Goal: Task Accomplishment & Management: Complete application form

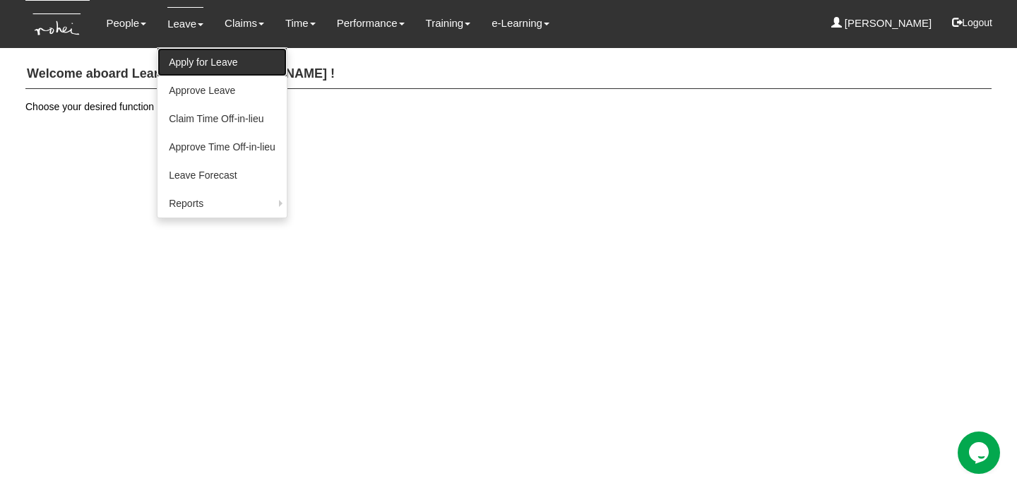
click at [188, 67] on link "Apply for Leave" at bounding box center [221, 62] width 129 height 28
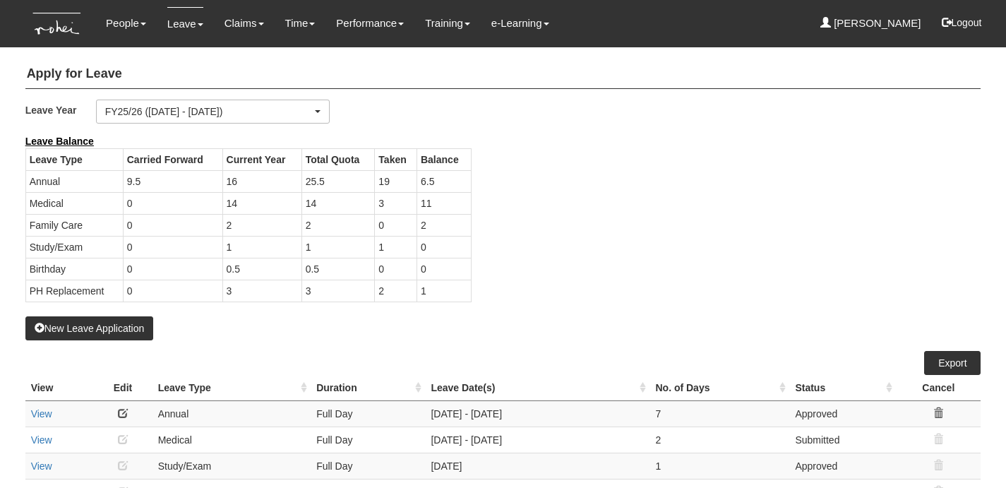
select select "50"
click at [105, 323] on button "New Leave Application" at bounding box center [89, 328] width 129 height 24
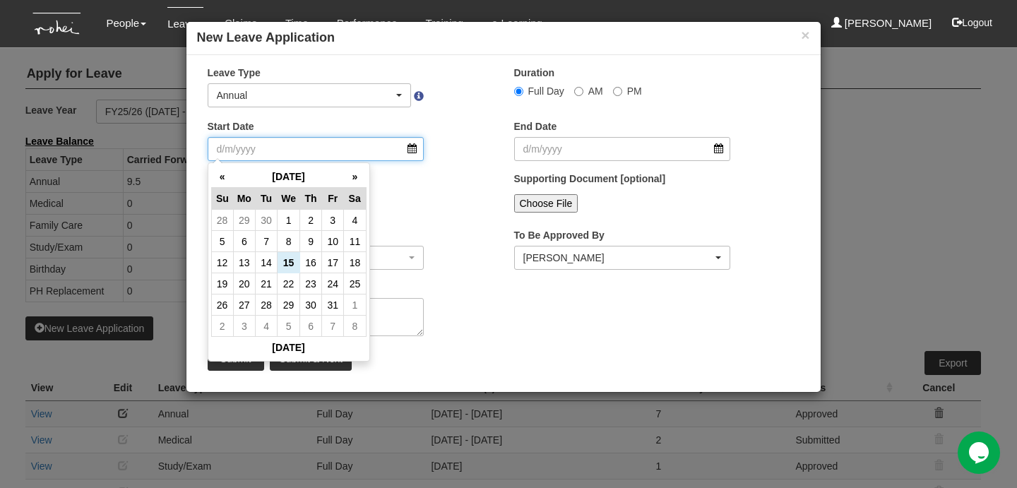
click at [380, 148] on input "Start Date" at bounding box center [316, 149] width 217 height 24
click at [458, 201] on div "Days -" at bounding box center [350, 198] width 306 height 52
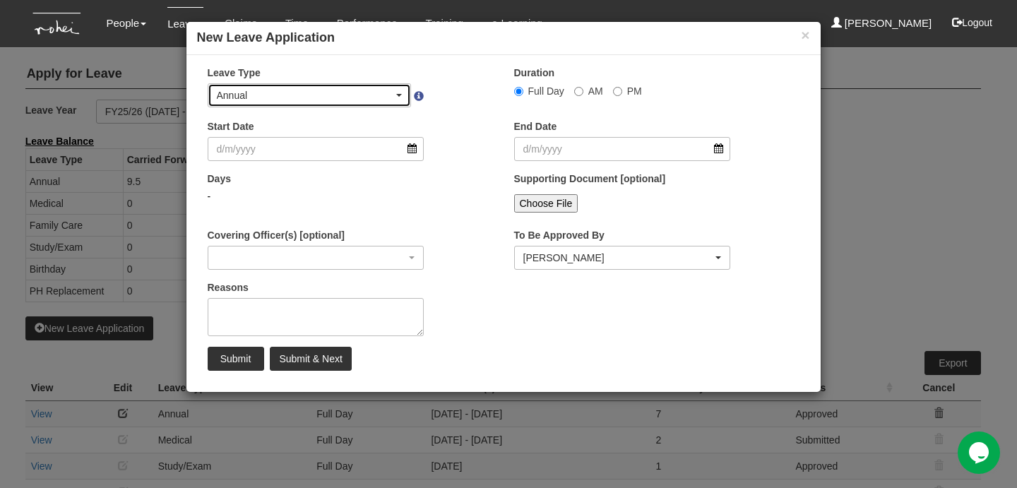
click at [366, 93] on div "Annual" at bounding box center [305, 95] width 177 height 14
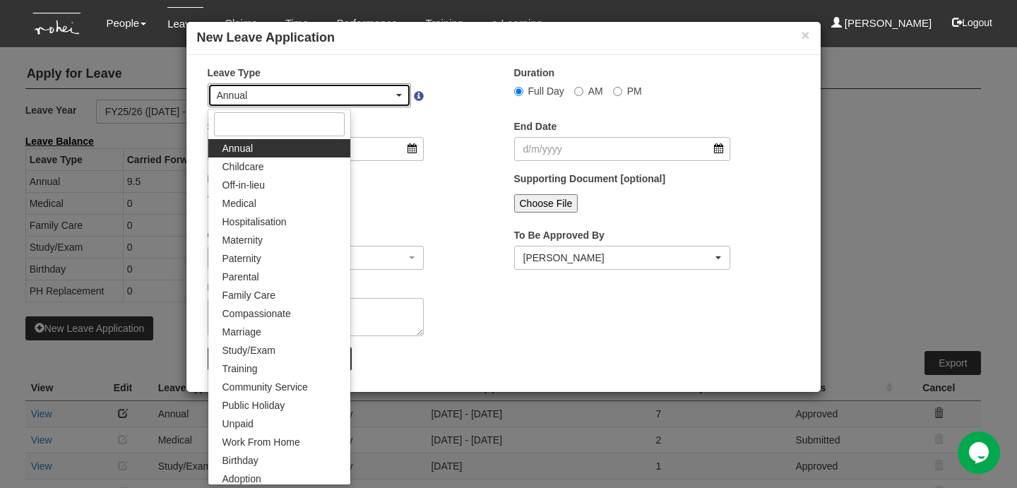
click at [366, 93] on div "Annual" at bounding box center [305, 95] width 177 height 14
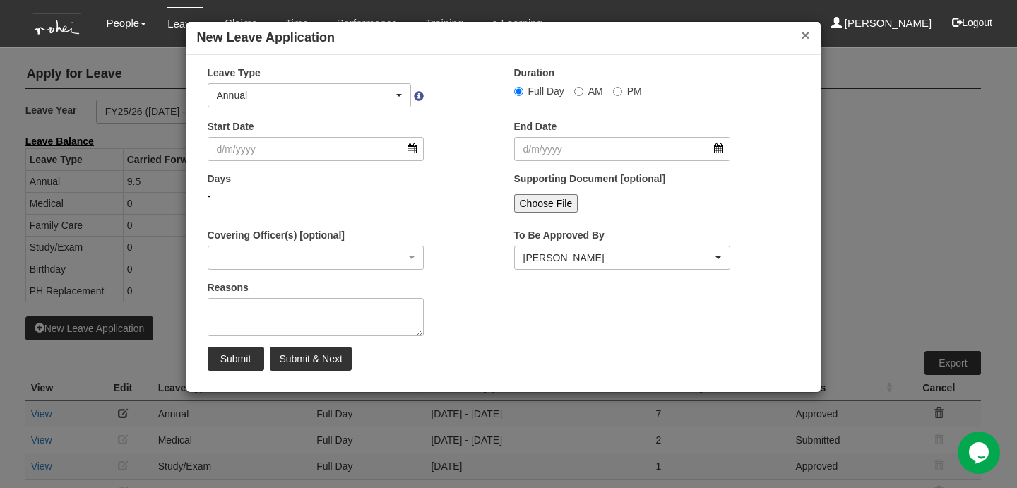
click at [801, 33] on button "×" at bounding box center [805, 35] width 8 height 15
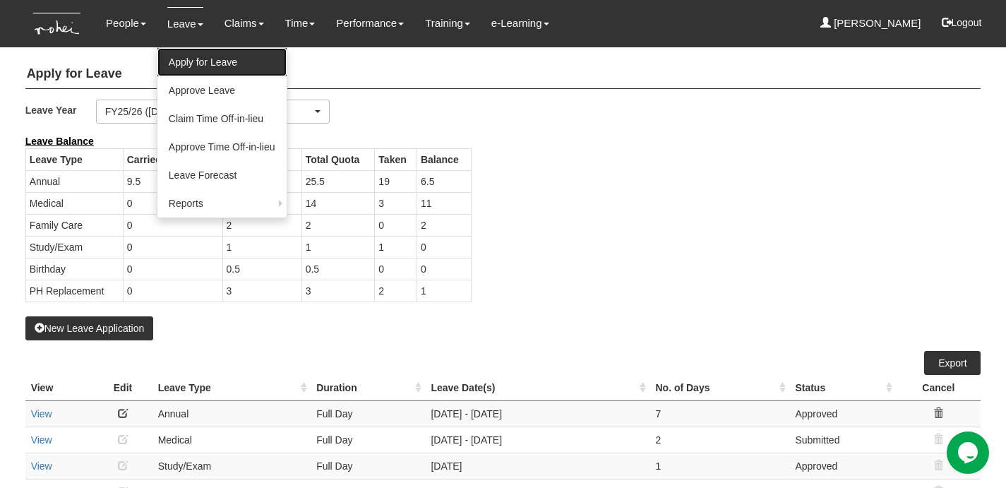
click at [186, 53] on link "Apply for Leave" at bounding box center [221, 62] width 129 height 28
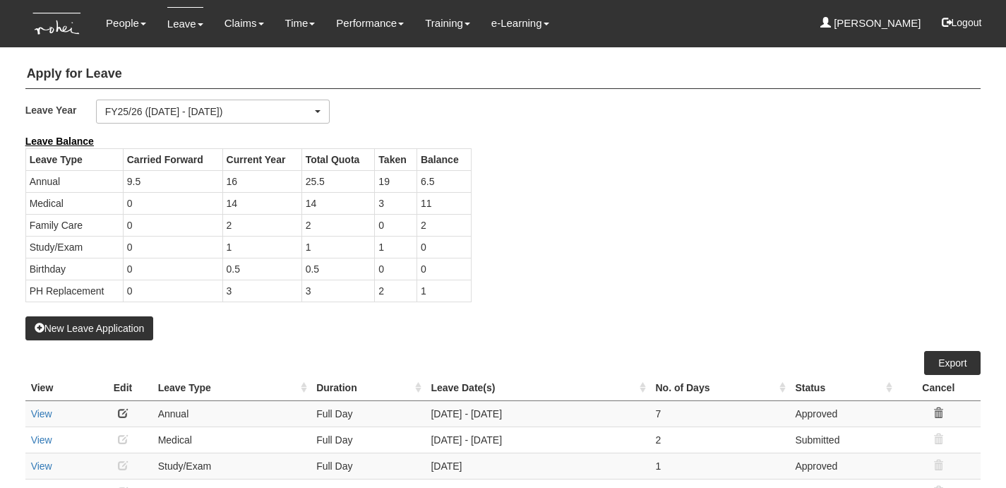
select select "50"
click at [123, 325] on button "New Leave Application" at bounding box center [89, 328] width 129 height 24
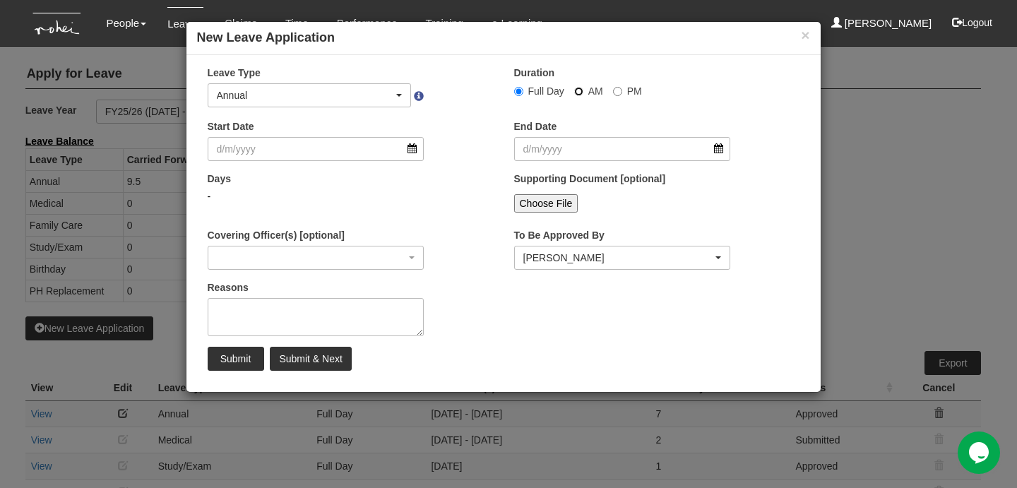
click at [575, 92] on input "AM" at bounding box center [578, 91] width 9 height 9
radio input "true"
click at [362, 149] on input "Start Date" at bounding box center [316, 149] width 217 height 24
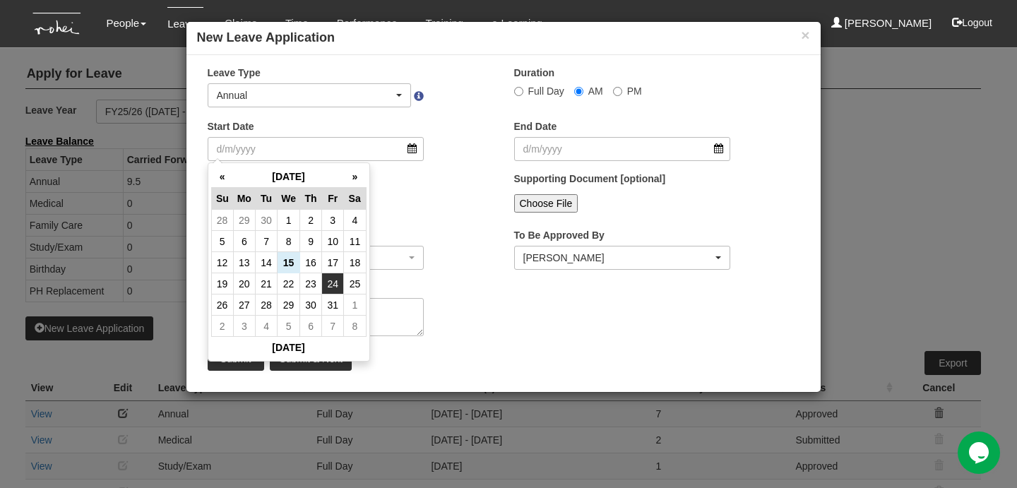
click at [330, 291] on td "24" at bounding box center [333, 283] width 22 height 21
type input "24/10/2025"
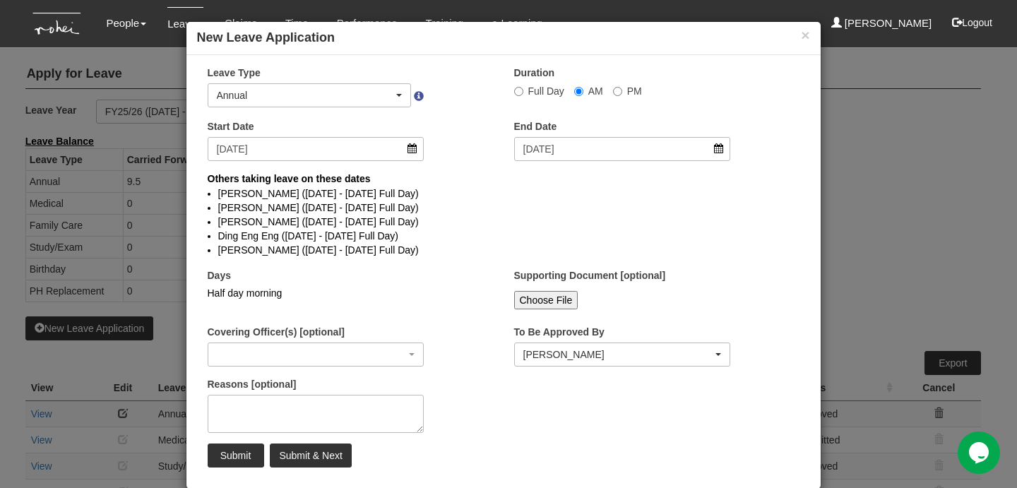
select select
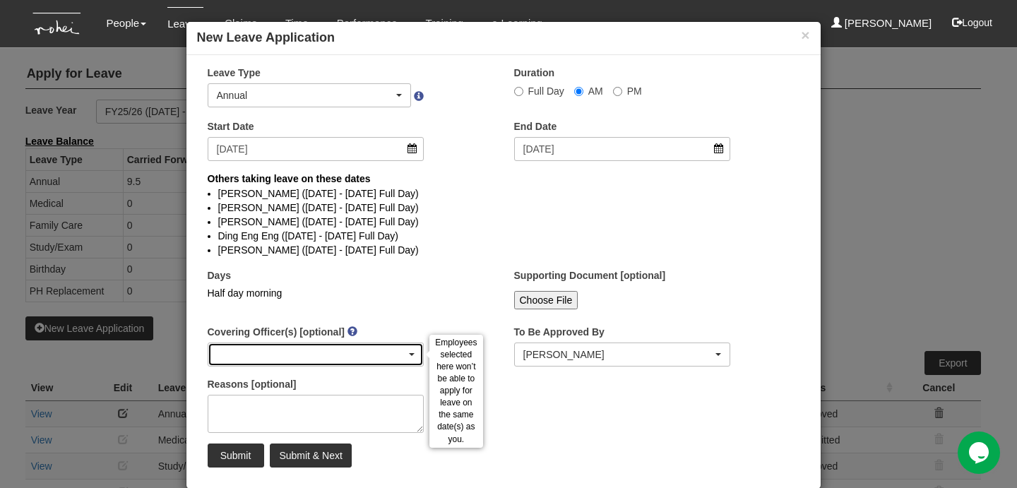
click at [342, 349] on div "button" at bounding box center [315, 354] width 215 height 23
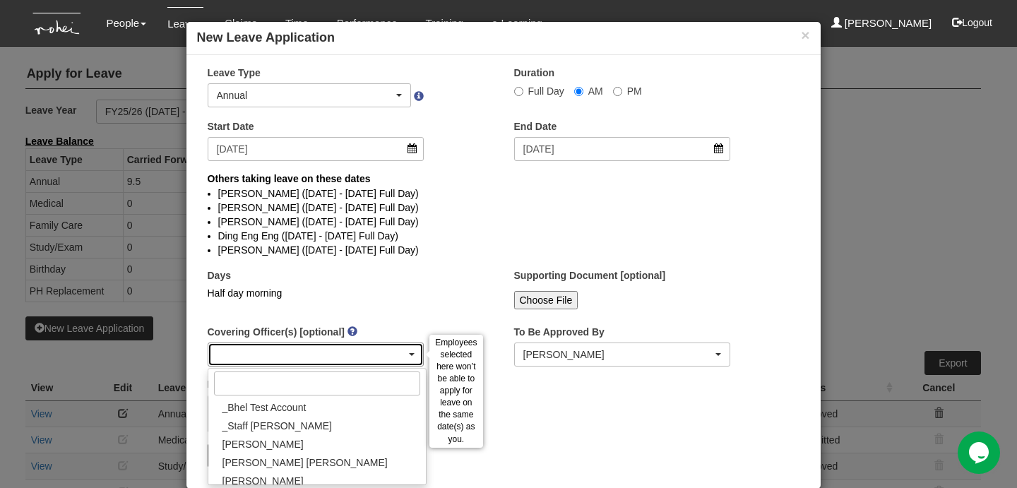
click at [342, 349] on div "button" at bounding box center [315, 354] width 215 height 23
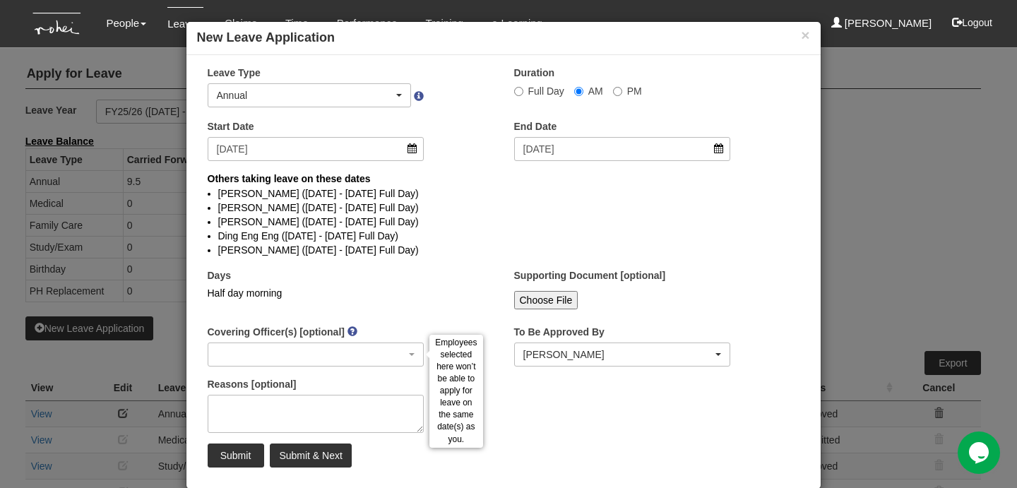
click at [415, 304] on div "Days Half day morning" at bounding box center [316, 289] width 238 height 42
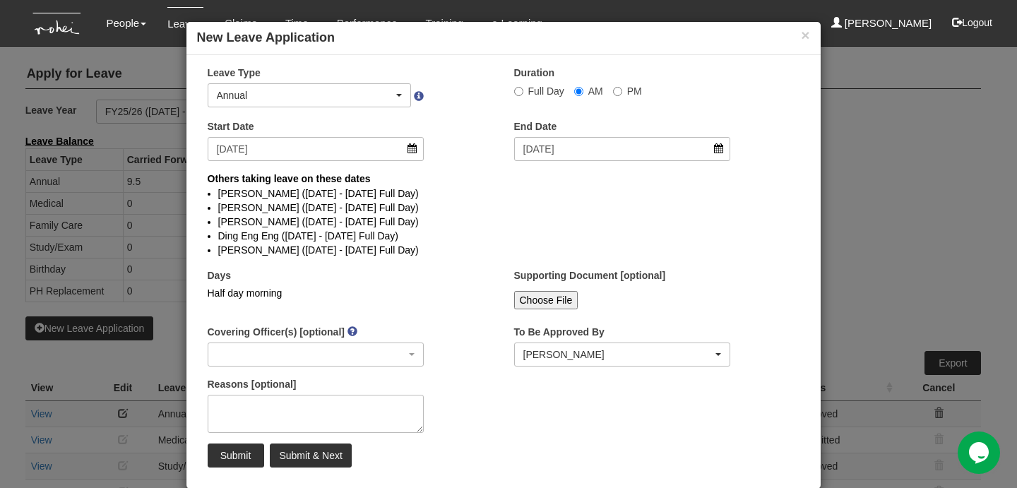
scroll to position [22, 0]
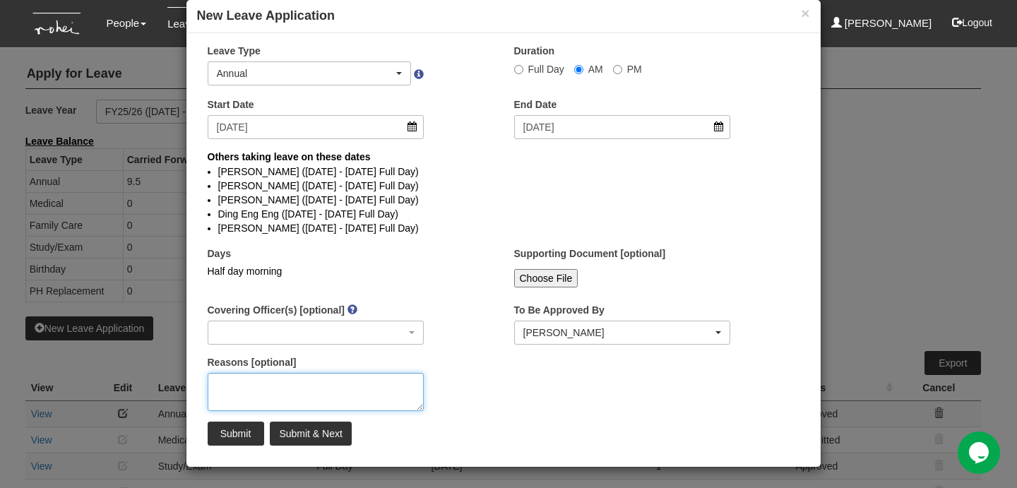
click at [382, 383] on textarea "Reasons [optional]" at bounding box center [316, 392] width 217 height 38
type textarea "To settle house renovation matters"
click at [241, 433] on input "Submit" at bounding box center [236, 434] width 56 height 24
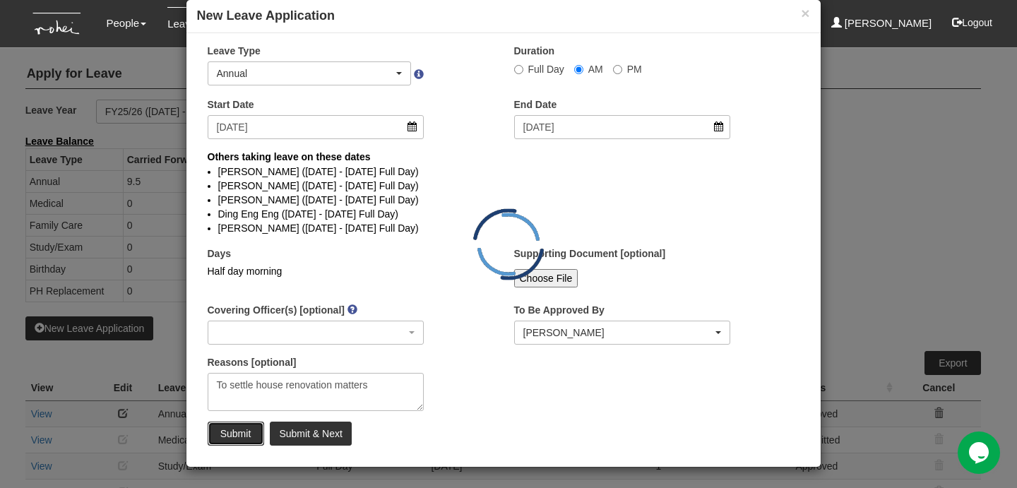
radio input "true"
select select
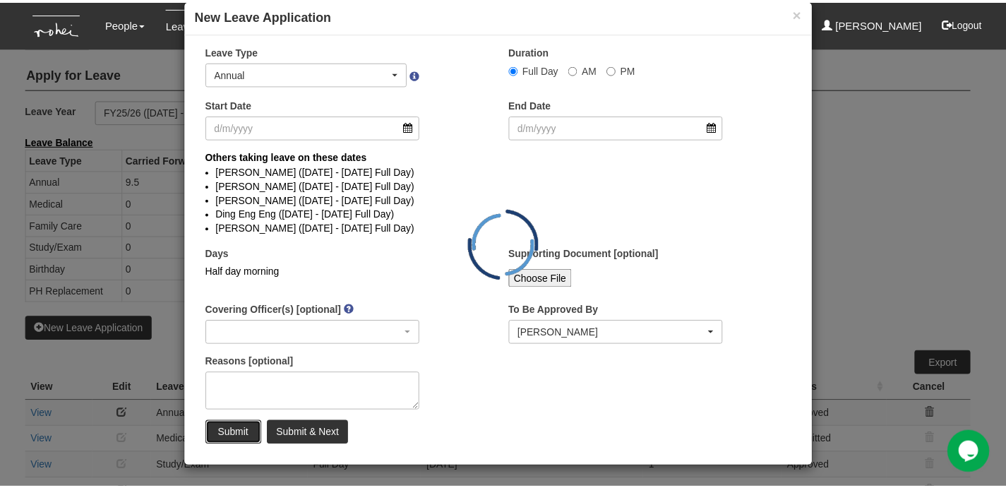
scroll to position [0, 0]
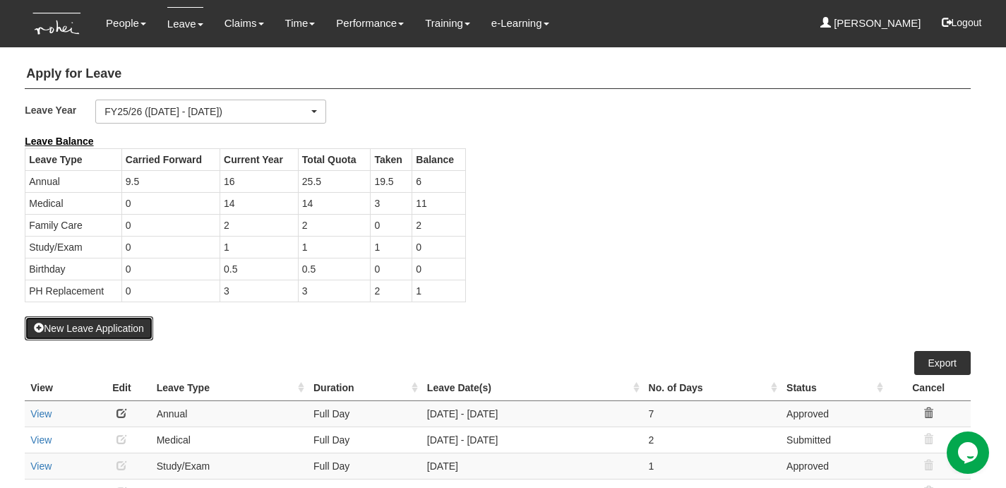
select select "50"
